Goal: Transaction & Acquisition: Purchase product/service

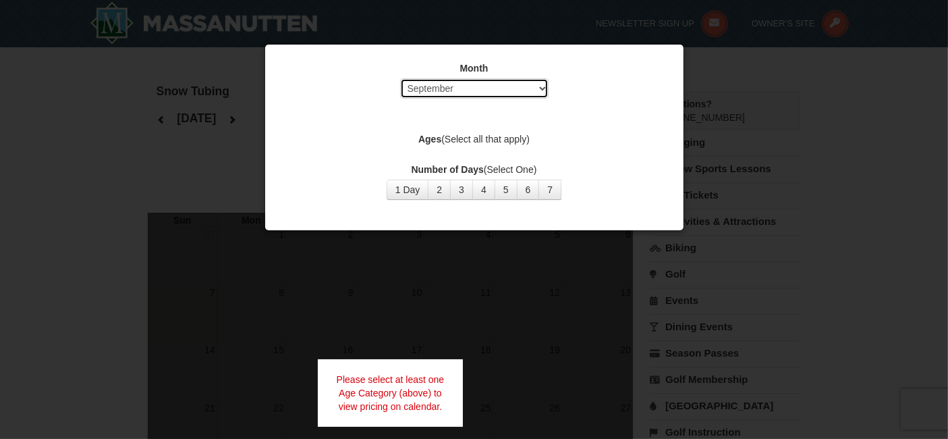
click at [535, 88] on select "Select September October November December January February March April May Jun…" at bounding box center [474, 88] width 148 height 20
click at [400, 78] on select "Select September October November December January February March April May Jun…" at bounding box center [474, 88] width 148 height 20
click at [409, 196] on button "1 Day" at bounding box center [408, 190] width 43 height 20
click at [408, 193] on button "1 Day" at bounding box center [408, 190] width 43 height 20
click at [505, 140] on label "Ages (Select all that apply)" at bounding box center [474, 138] width 385 height 13
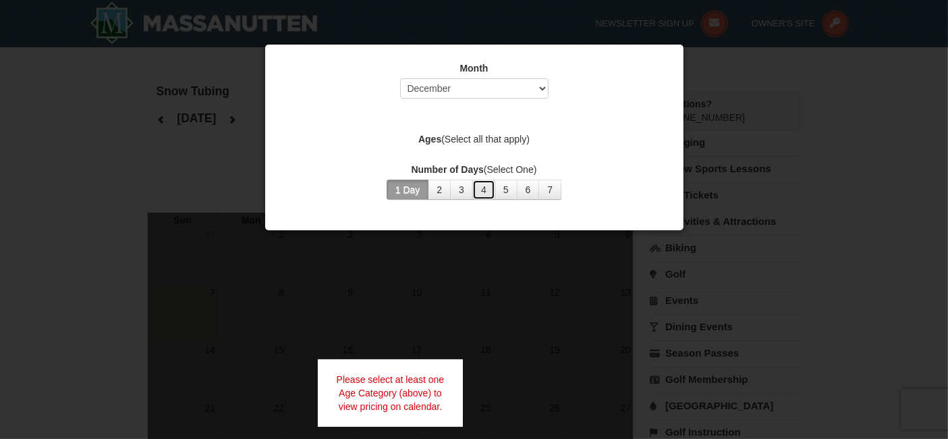
click at [482, 198] on button "4" at bounding box center [483, 190] width 23 height 20
click at [406, 190] on button "1 Day" at bounding box center [408, 190] width 43 height 20
click at [508, 148] on div "Month Select September October November December January February March April M…" at bounding box center [474, 130] width 405 height 159
click at [509, 145] on label "Ages (Select all that apply)" at bounding box center [474, 138] width 385 height 13
click at [533, 148] on div "Month Select September October November December January February March April M…" at bounding box center [474, 130] width 405 height 159
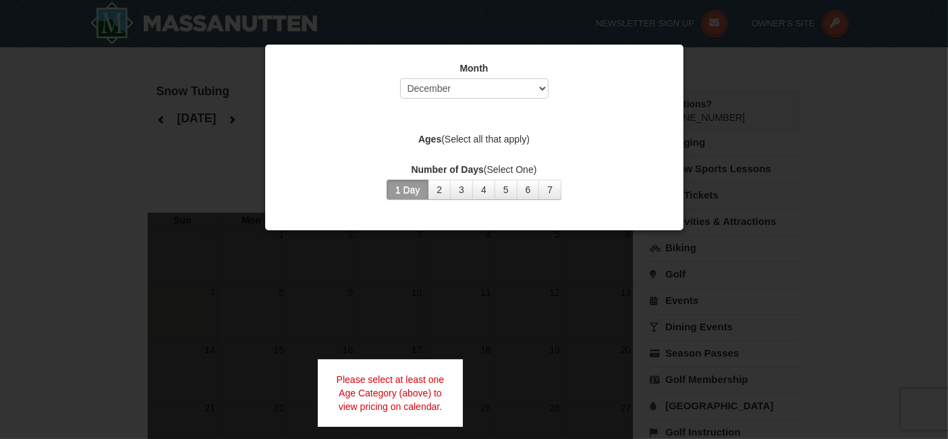
click at [827, 101] on div at bounding box center [474, 219] width 948 height 439
click at [551, 195] on button "7" at bounding box center [550, 190] width 23 height 20
click at [511, 140] on label "Ages (Select all that apply)" at bounding box center [474, 138] width 385 height 13
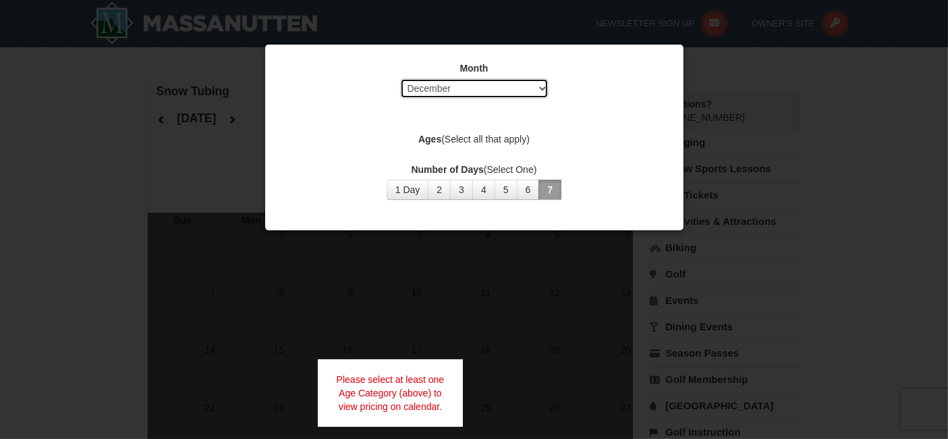
click at [532, 90] on select "Select September October November December January February March April May Jun…" at bounding box center [474, 88] width 148 height 20
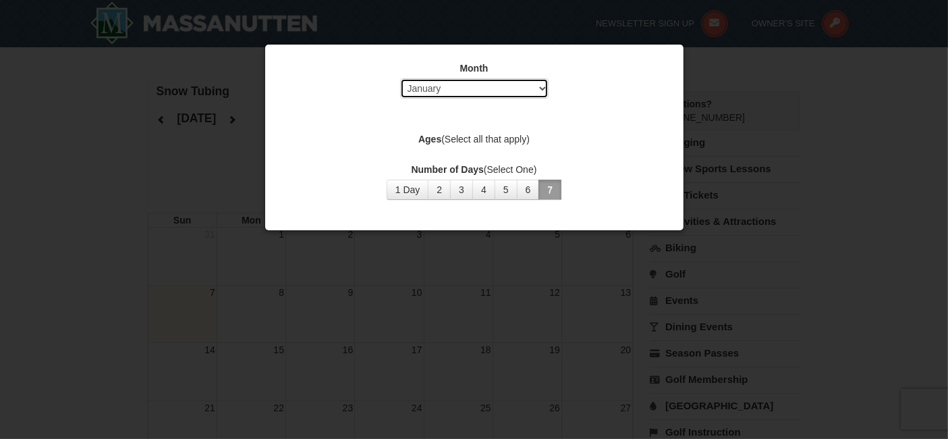
click at [400, 78] on select "Select September October November December January February March April May Jun…" at bounding box center [474, 88] width 148 height 20
click at [539, 94] on select "Select September October November December January February March April May Jun…" at bounding box center [474, 88] width 148 height 20
select select "12"
click at [400, 78] on select "Select September October November December January February March April May Jun…" at bounding box center [474, 88] width 148 height 20
click at [412, 188] on button "1 Day" at bounding box center [408, 190] width 43 height 20
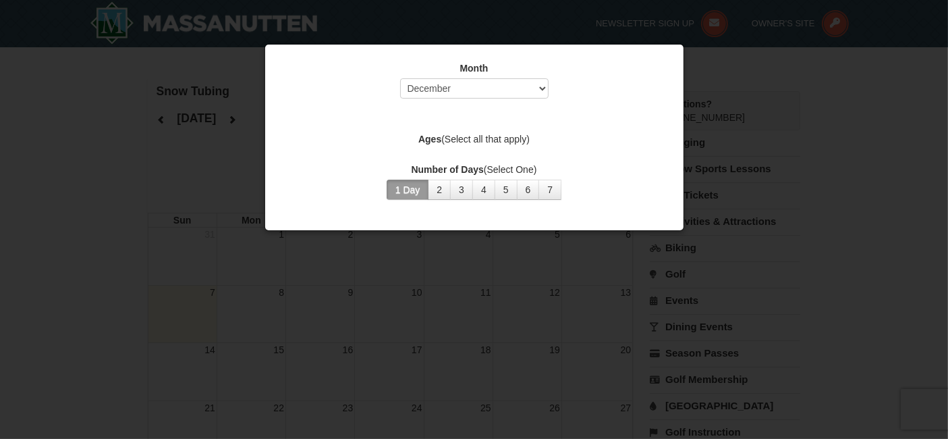
click at [625, 164] on label "Number of Days (Select One)" at bounding box center [474, 169] width 385 height 13
click at [825, 143] on div at bounding box center [474, 219] width 948 height 439
click at [568, 338] on div at bounding box center [474, 219] width 948 height 439
click at [578, 377] on div at bounding box center [474, 219] width 948 height 439
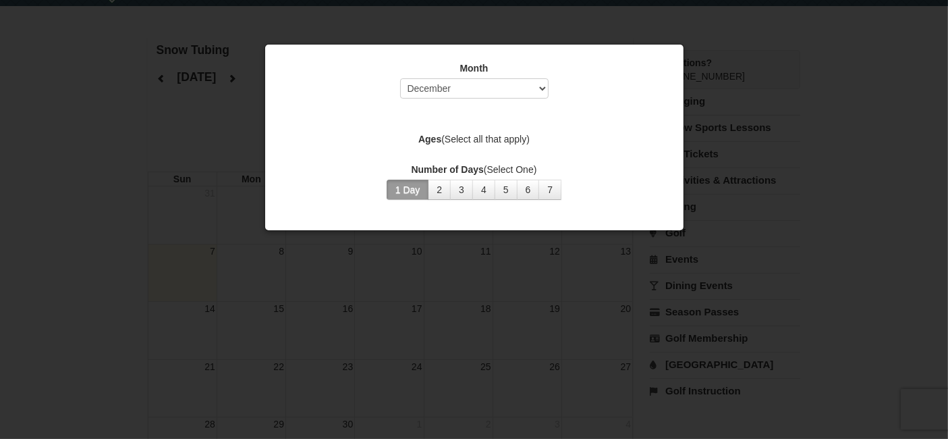
scroll to position [40, 0]
click at [420, 188] on button "1 Day" at bounding box center [408, 190] width 43 height 20
click at [506, 137] on label "Ages (Select all that apply)" at bounding box center [474, 138] width 385 height 13
click at [501, 146] on div "Ages (Select all that apply)" at bounding box center [474, 140] width 385 height 17
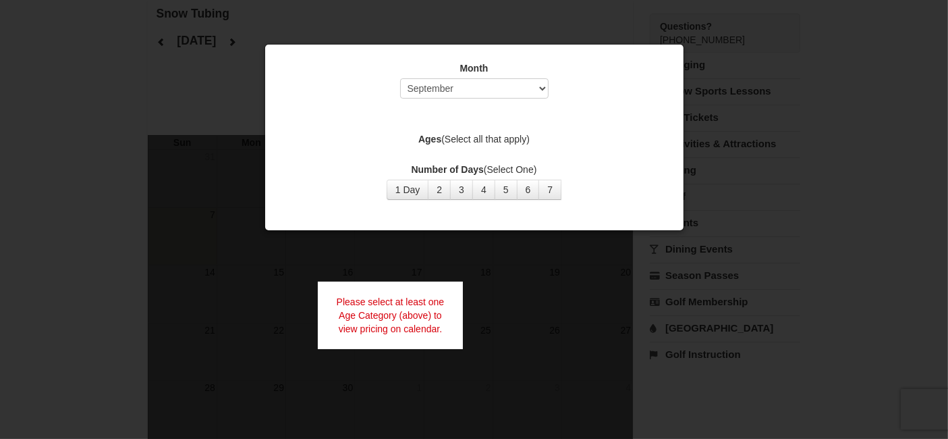
scroll to position [40, 0]
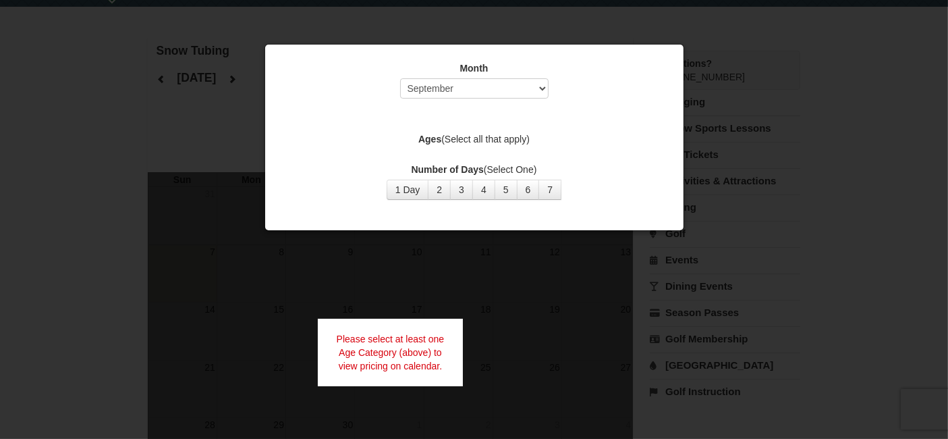
click at [422, 364] on div "Please select at least one Age Category (above) to view pricing on calendar." at bounding box center [391, 352] width 146 height 67
click at [409, 374] on div "Please select at least one Age Category (above) to view pricing on calendar." at bounding box center [391, 352] width 146 height 67
click at [503, 140] on label "Ages (Select all that apply)" at bounding box center [474, 138] width 385 height 13
click at [543, 90] on select "Select September October November December January February March April May Jun…" at bounding box center [474, 88] width 148 height 20
select select "12"
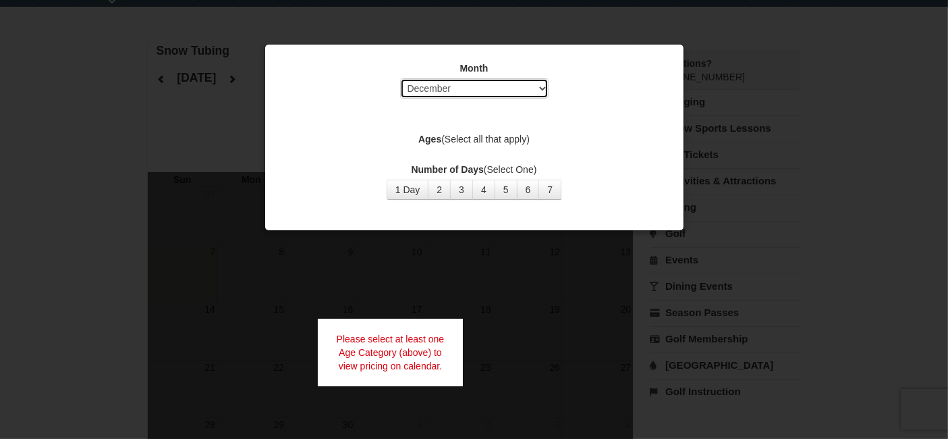
click at [400, 78] on select "Select September October November December January February March April May Jun…" at bounding box center [474, 88] width 148 height 20
click at [409, 188] on button "1 Day" at bounding box center [408, 190] width 43 height 20
click at [516, 304] on div at bounding box center [474, 219] width 948 height 439
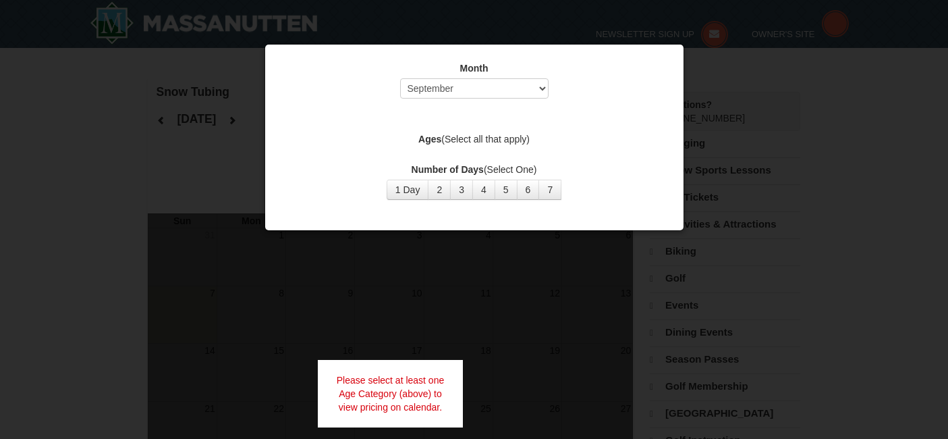
select select "9"
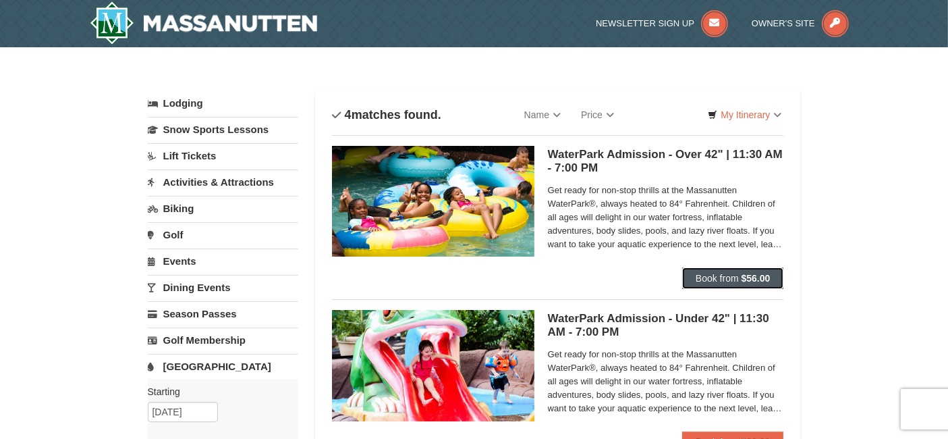
click at [734, 277] on span "Book from" at bounding box center [717, 278] width 43 height 11
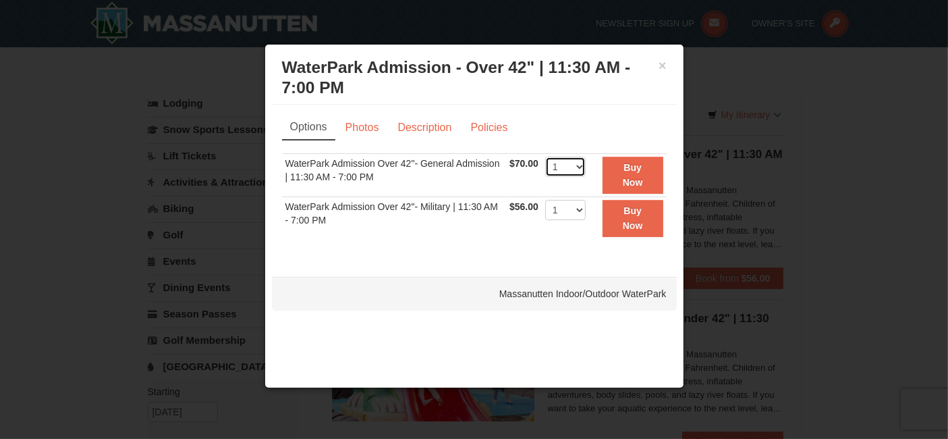
click at [574, 169] on select "1 2 3 4 5 6 7 8 9 10 11 12 13 14 15 16 17 18 19 20 21 22" at bounding box center [565, 167] width 40 height 20
select select "5"
click at [545, 157] on select "1 2 3 4 5 6 7 8 9 10 11 12 13 14 15 16 17 18 19 20 21 22" at bounding box center [565, 167] width 40 height 20
click at [369, 130] on link "Photos" at bounding box center [362, 128] width 51 height 26
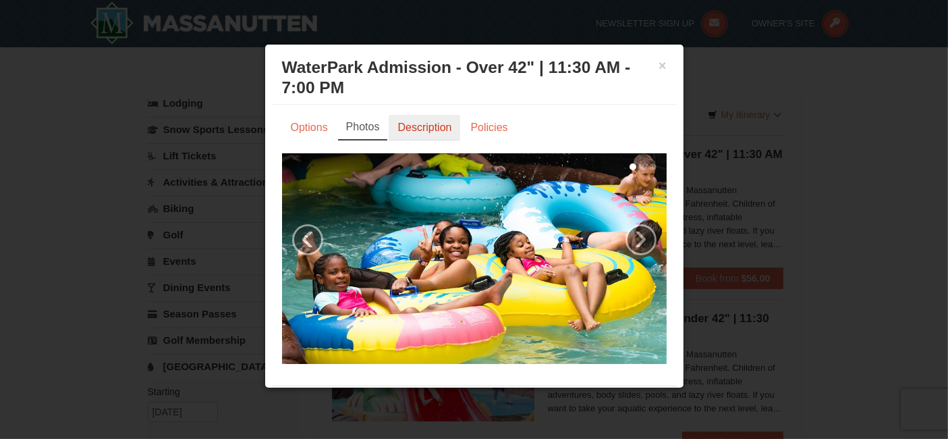
click at [426, 131] on link "Description" at bounding box center [425, 128] width 72 height 26
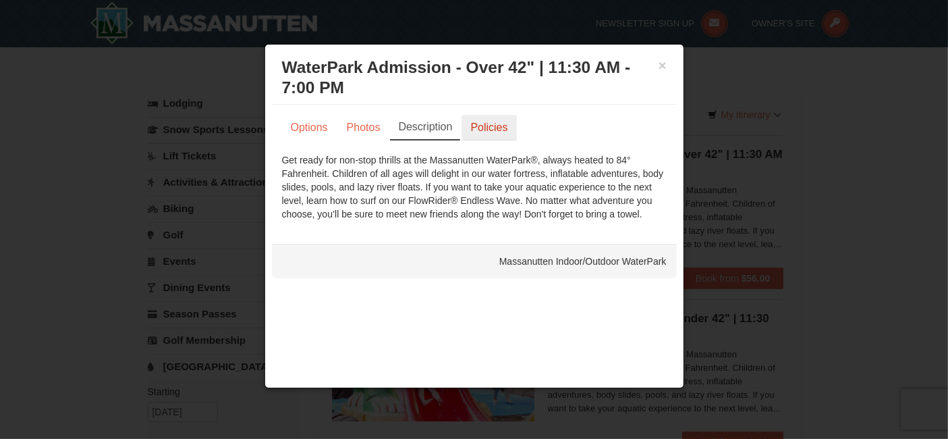
click at [499, 122] on link "Policies" at bounding box center [489, 128] width 55 height 26
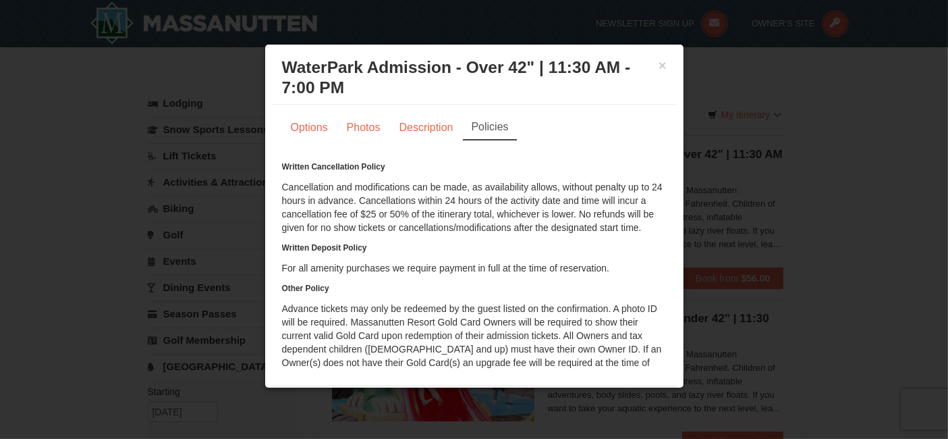
click at [584, 323] on div "Written Cancellation Policy Cancellation and modifications can be made, as avai…" at bounding box center [474, 312] width 385 height 304
click at [659, 67] on button "×" at bounding box center [663, 65] width 8 height 13
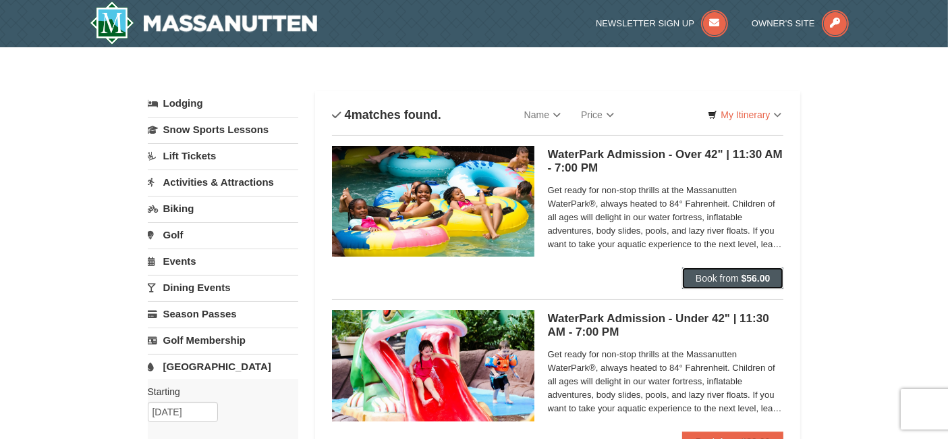
click at [730, 285] on button "Book from $56.00" at bounding box center [733, 278] width 102 height 22
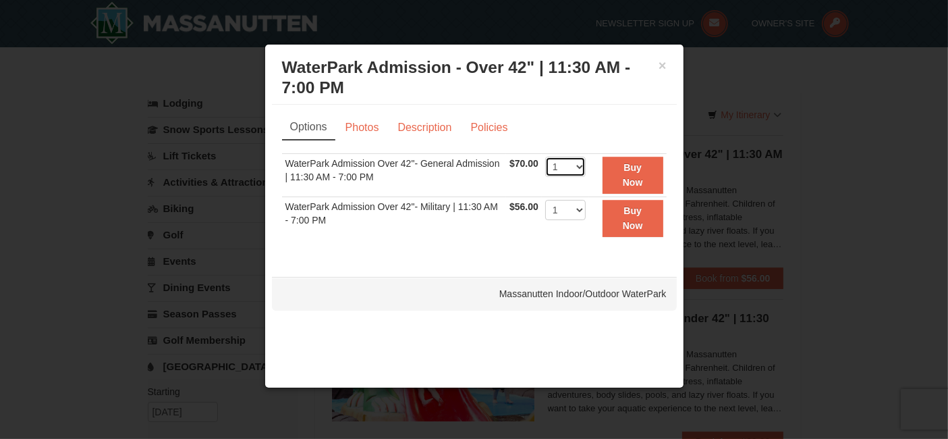
click at [576, 169] on select "1 2 3 4 5 6 7 8 9 10 11 12 13 14 15 16 17 18 19 20 21 22" at bounding box center [565, 167] width 40 height 20
select select "5"
click at [545, 157] on select "1 2 3 4 5 6 7 8 9 10 11 12 13 14 15 16 17 18 19 20 21 22" at bounding box center [565, 167] width 40 height 20
click at [643, 179] on button "Buy Now" at bounding box center [633, 175] width 61 height 37
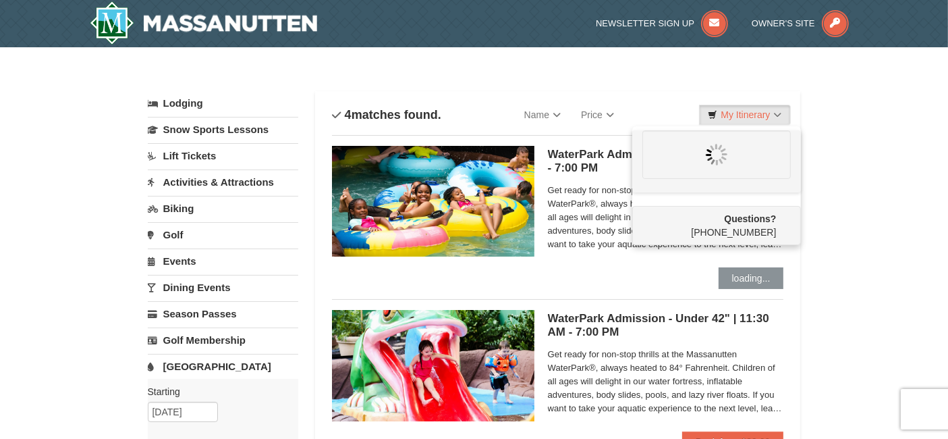
click at [238, 189] on link "Activities & Attractions" at bounding box center [223, 181] width 151 height 25
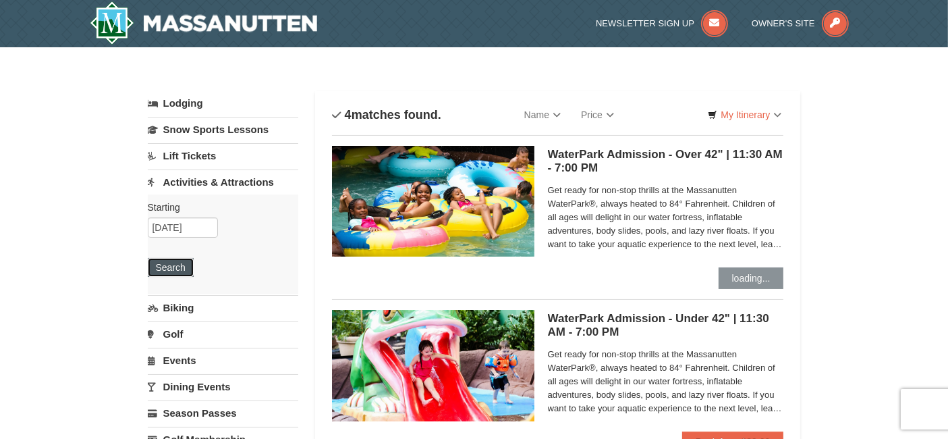
click at [171, 267] on button "Search" at bounding box center [171, 267] width 46 height 19
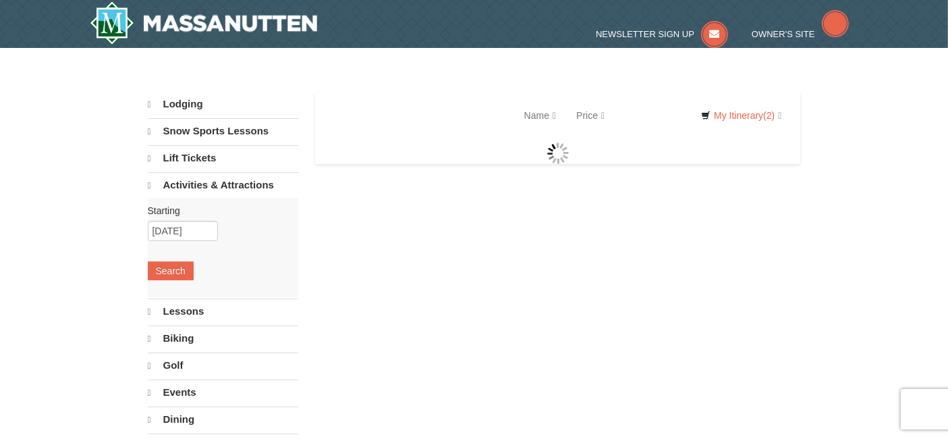
select select "9"
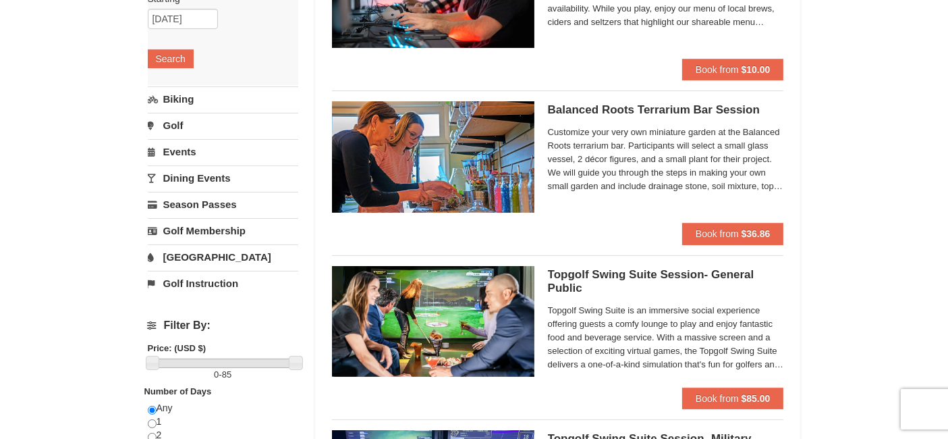
scroll to position [216, 0]
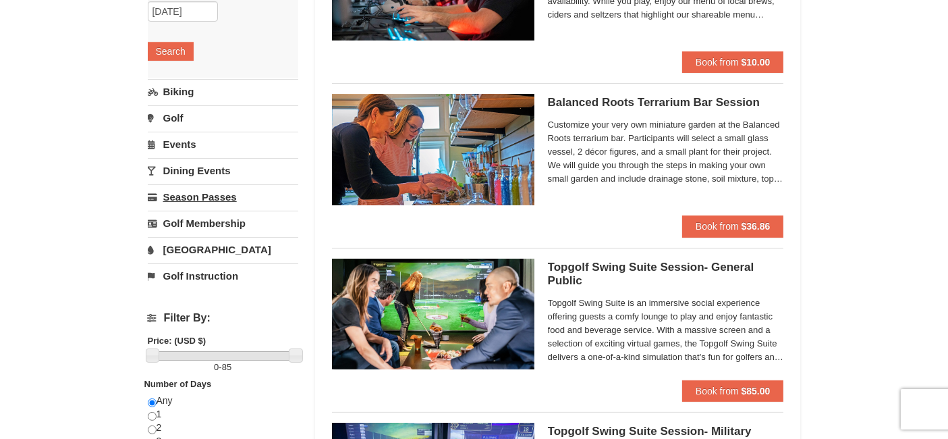
click at [234, 198] on link "Season Passes" at bounding box center [223, 196] width 151 height 25
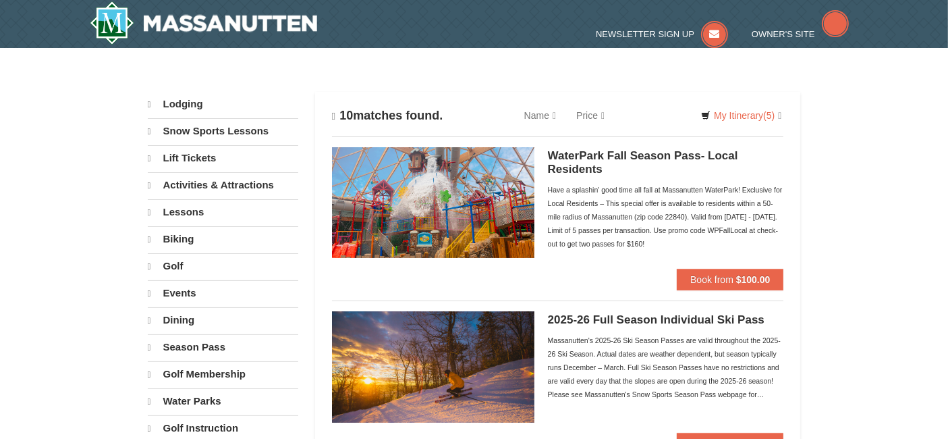
select select "9"
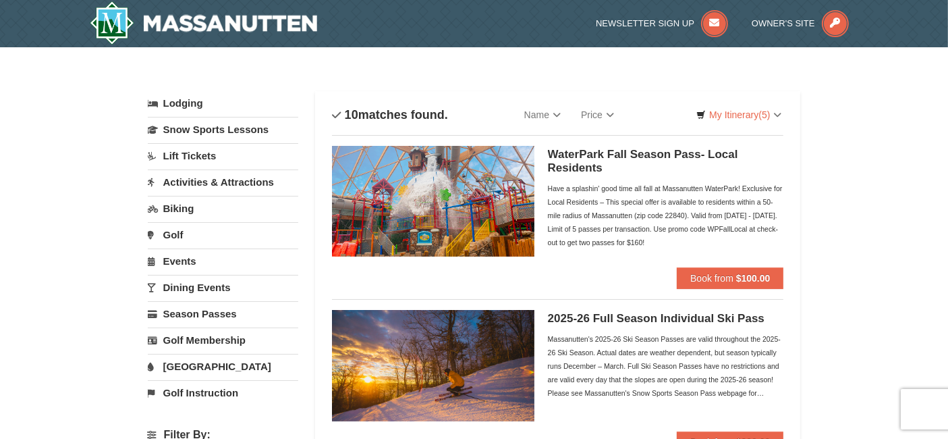
click at [263, 382] on link "Golf Instruction" at bounding box center [223, 392] width 151 height 25
click at [289, 24] on img at bounding box center [204, 22] width 228 height 43
